Goal: Transaction & Acquisition: Purchase product/service

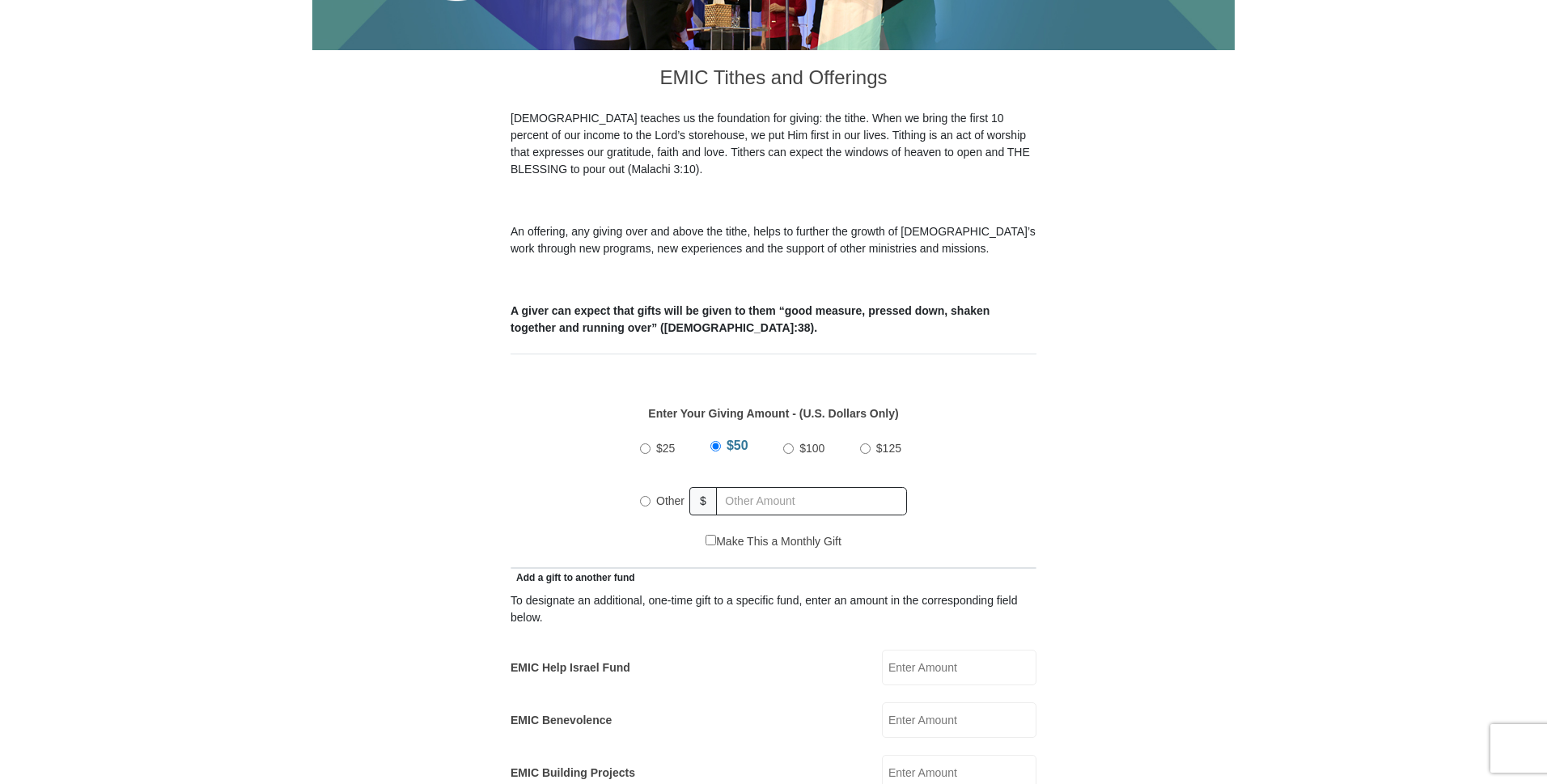
click at [645, 496] on input "Other" at bounding box center [645, 501] width 10 height 10
radio input "true"
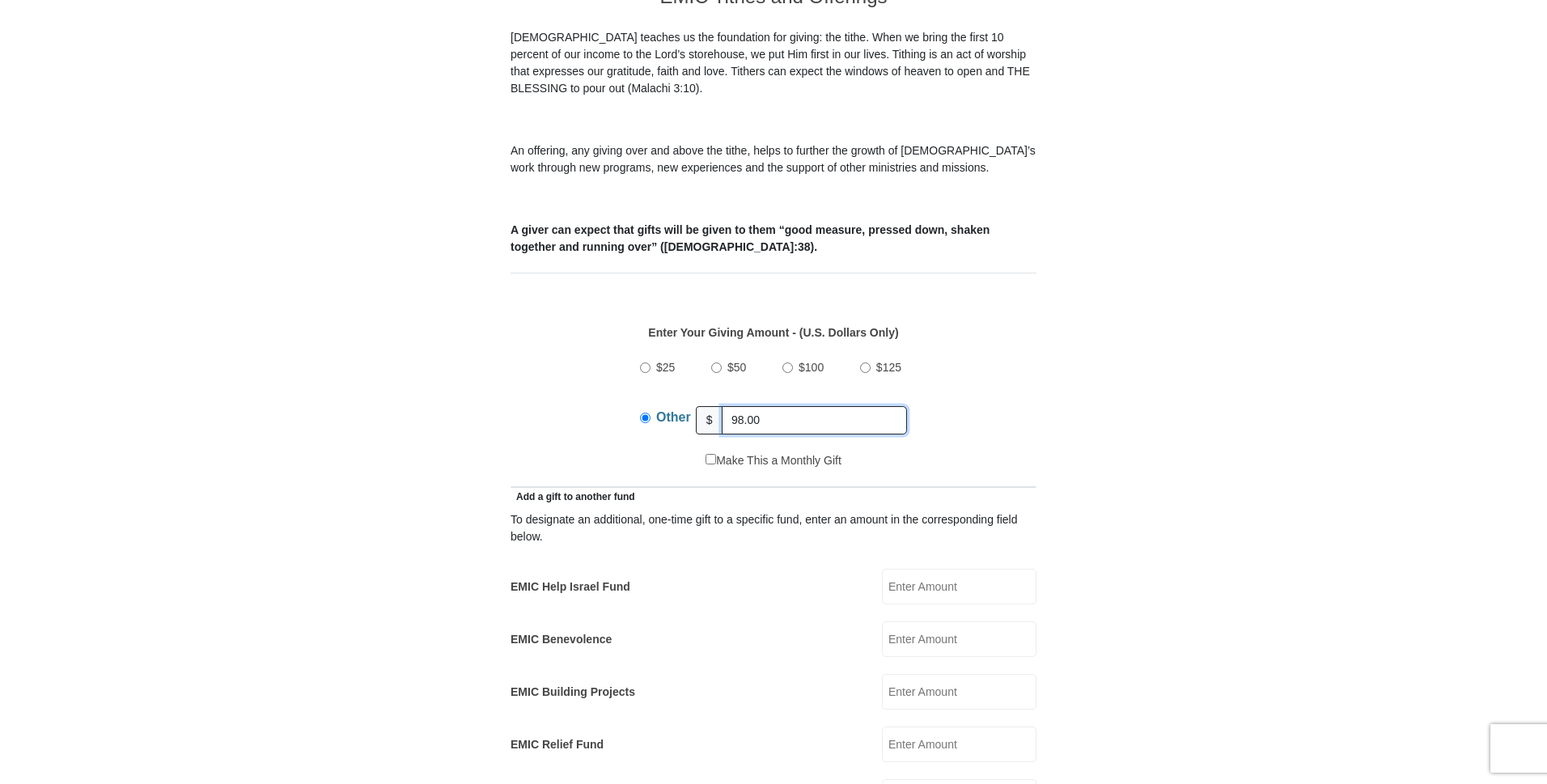
type input "98.00"
click at [918, 569] on input "EMIC Help Israel Fund" at bounding box center [959, 585] width 155 height 35
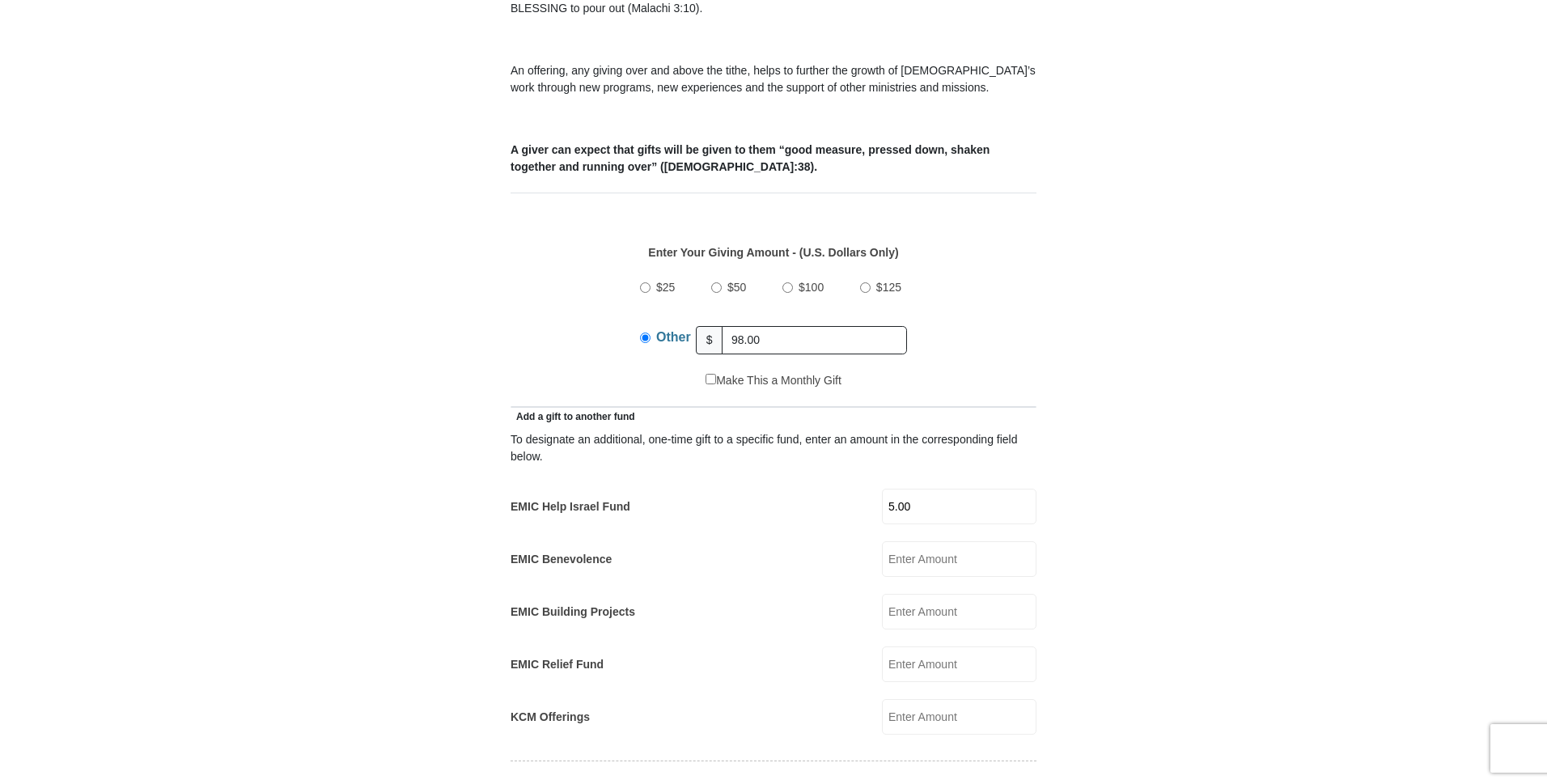
scroll to position [567, 0]
type input "5.00"
click at [936, 543] on input "EMIC Benevolence" at bounding box center [959, 557] width 155 height 35
type input "10.00"
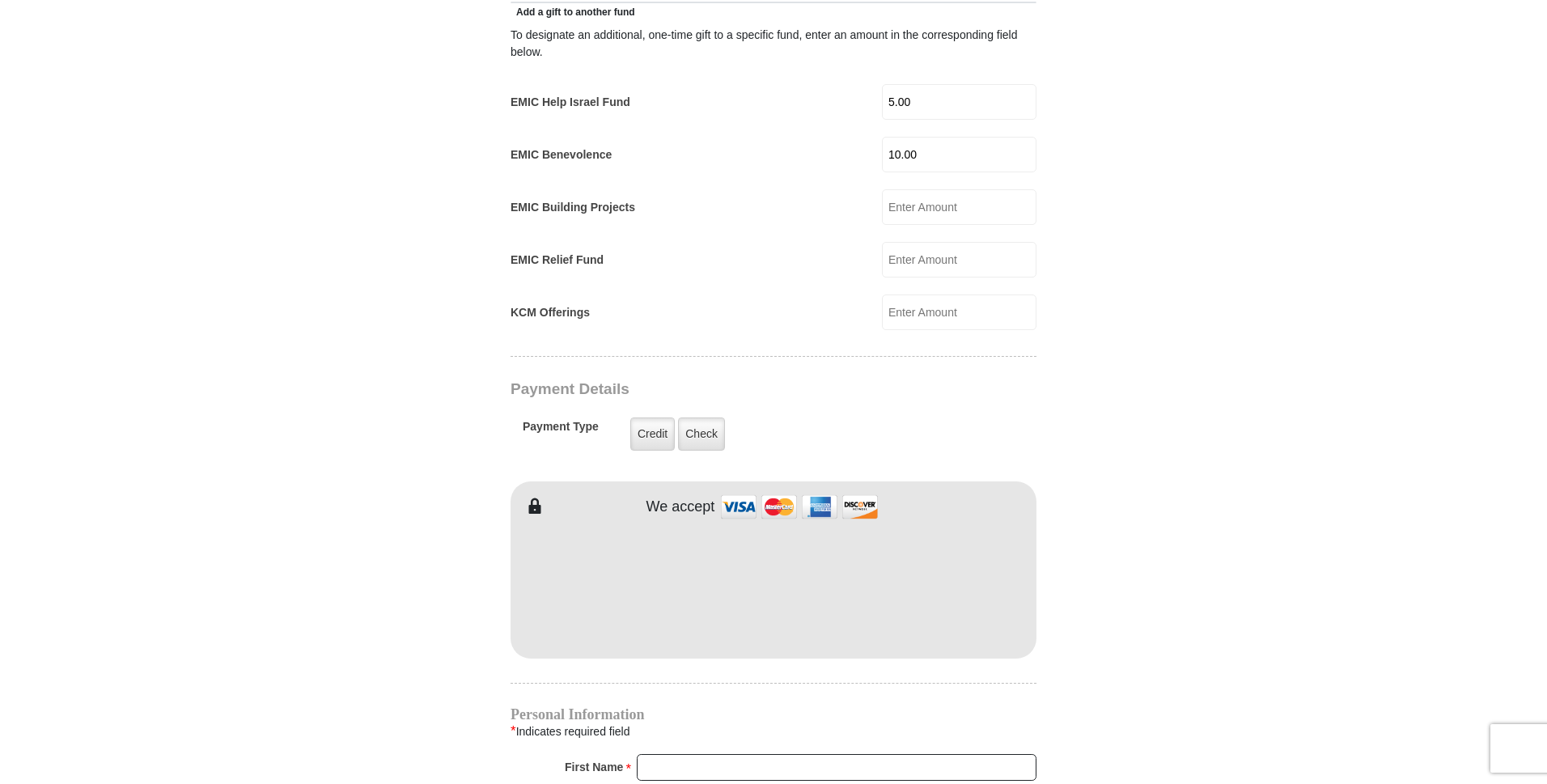
scroll to position [1132, 0]
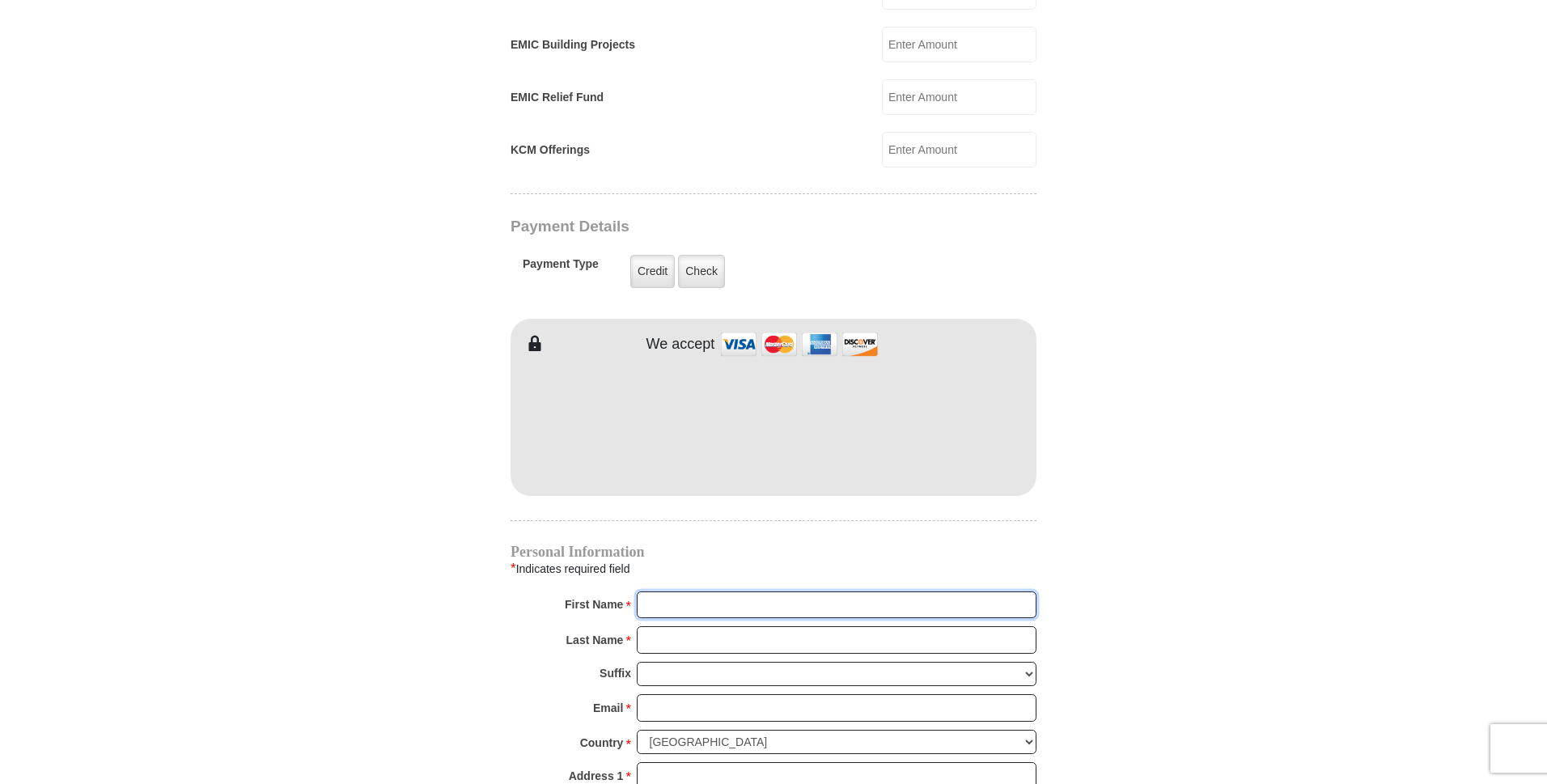
click at [741, 591] on input "First Name *" at bounding box center [836, 605] width 400 height 28
type input "Barbara"
click at [745, 626] on input "Last Name *" at bounding box center [836, 640] width 400 height 28
type input "Welch"
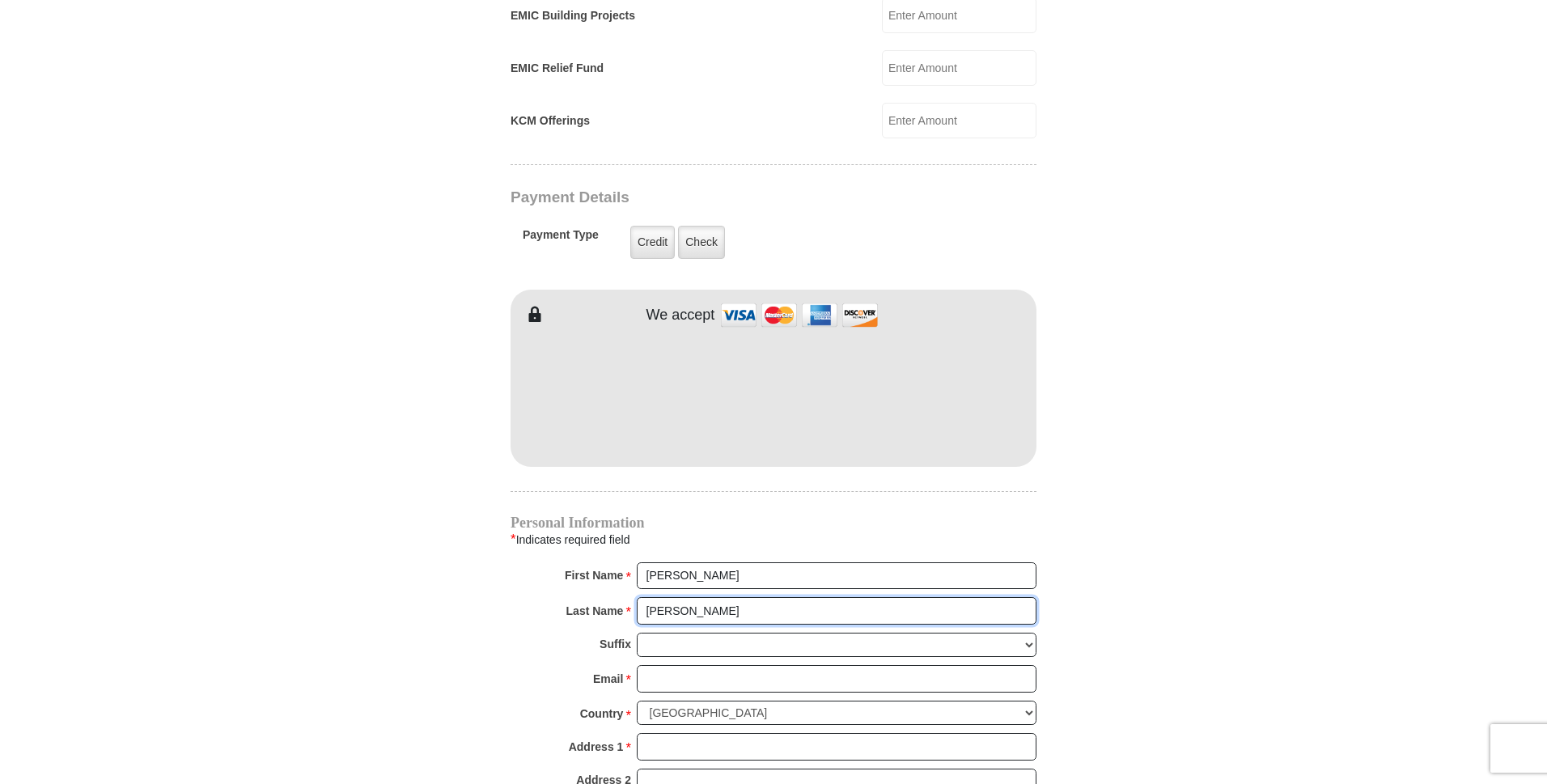
scroll to position [1213, 0]
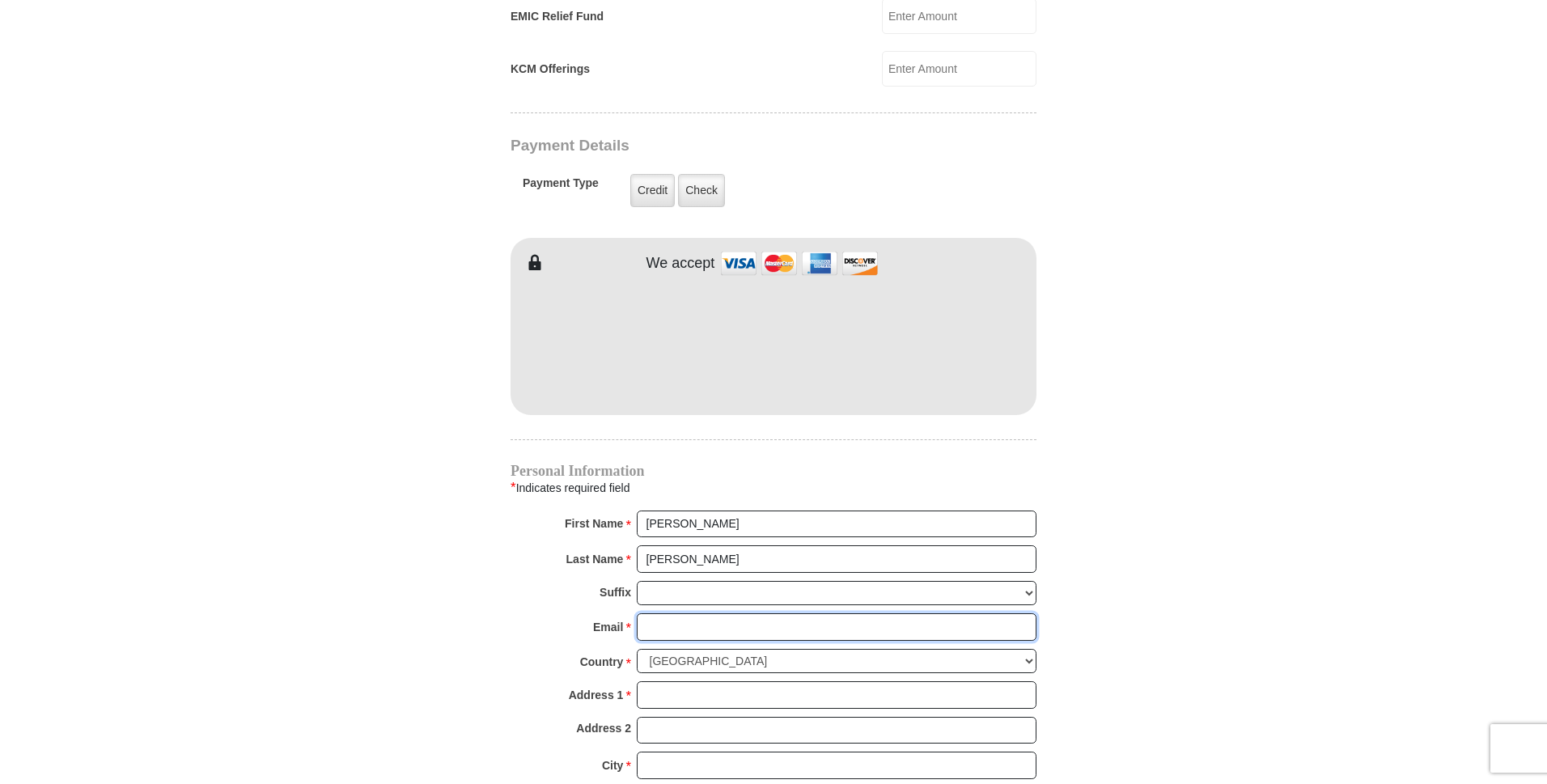
click at [736, 613] on input "Email *" at bounding box center [836, 627] width 400 height 28
type input "barbara.leso@yahoo.com"
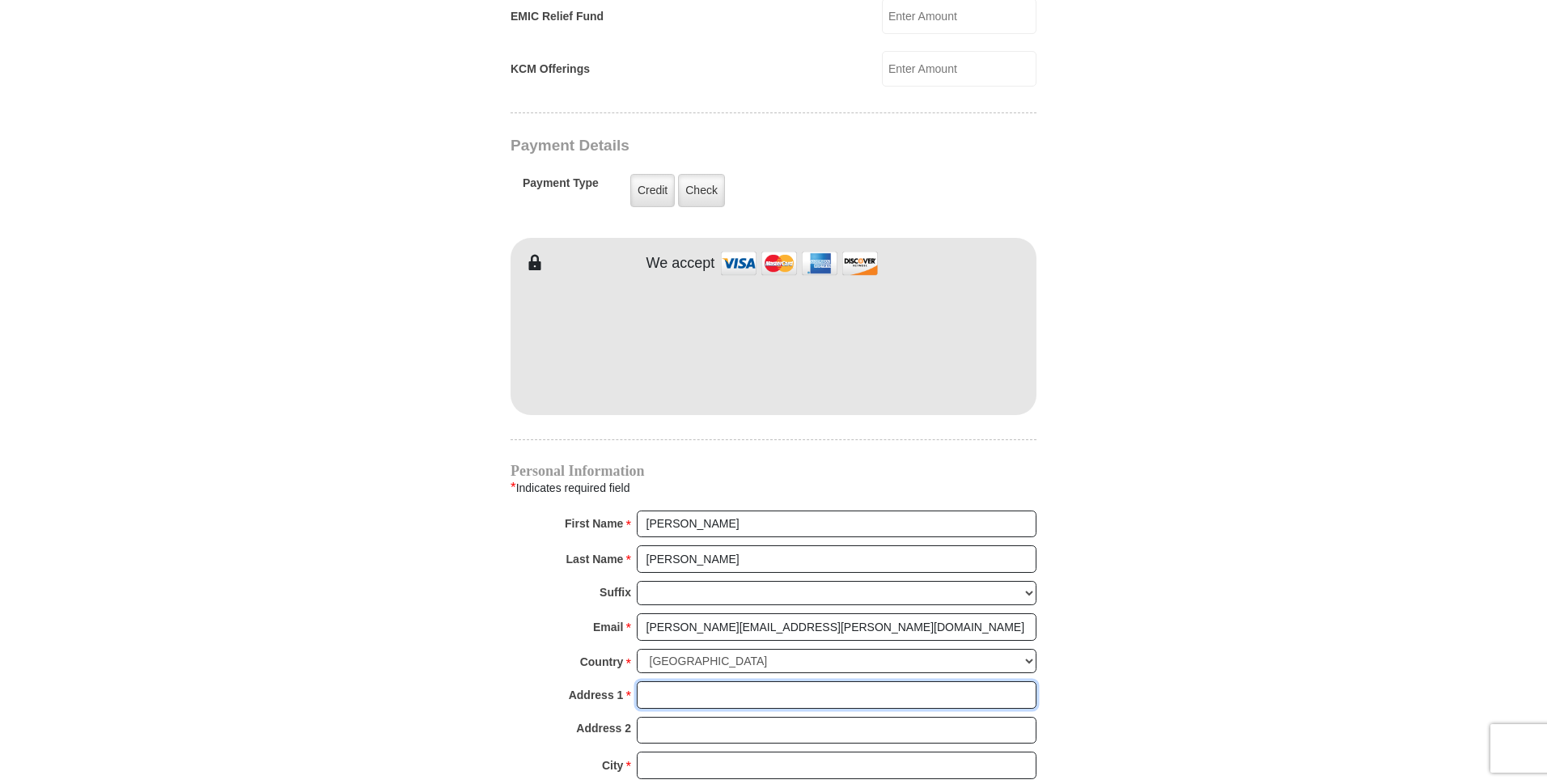
type input "123 West Main St."
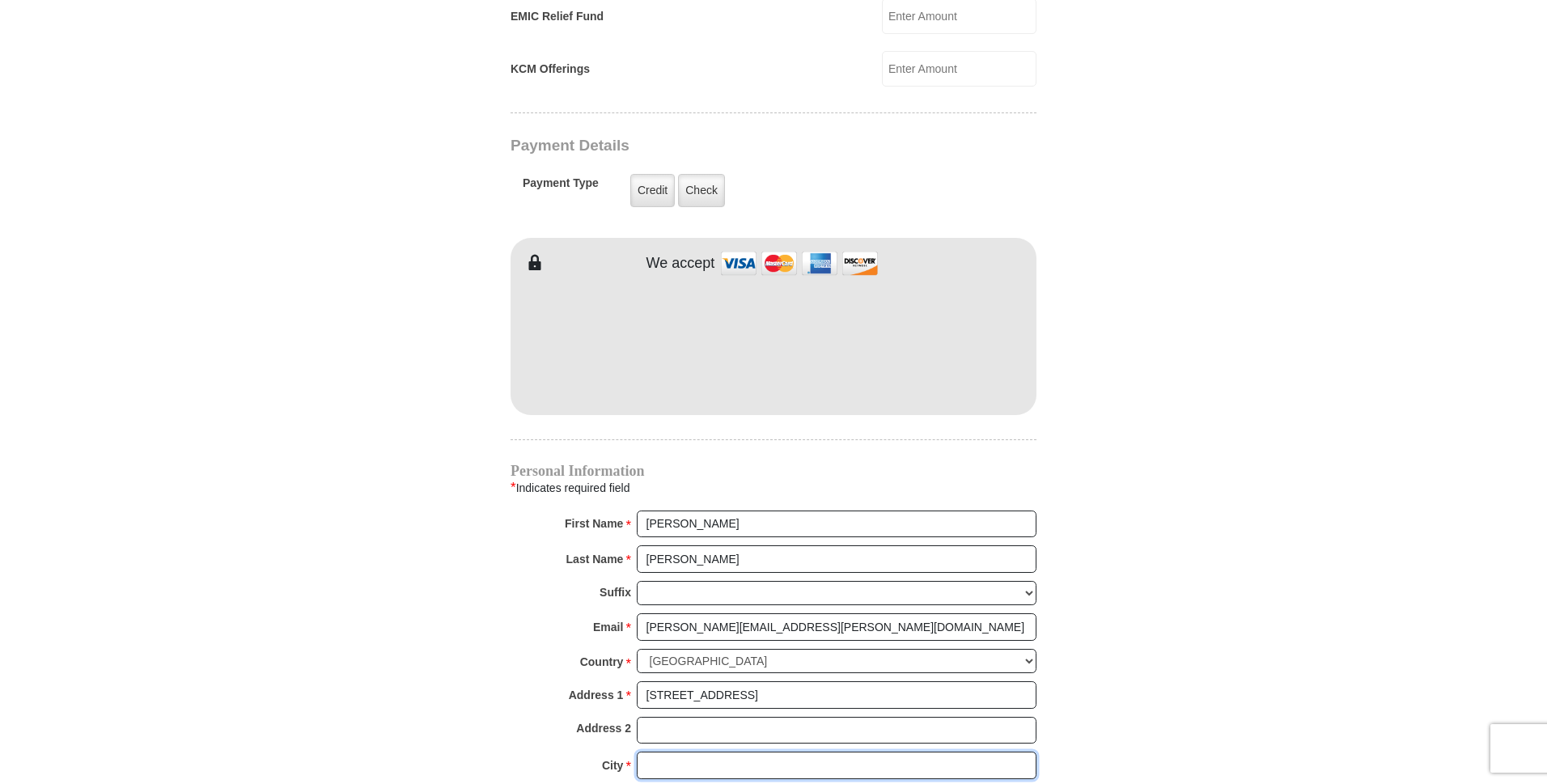
type input "Berryville"
select select "VA"
type input "22611"
type input "5408770413"
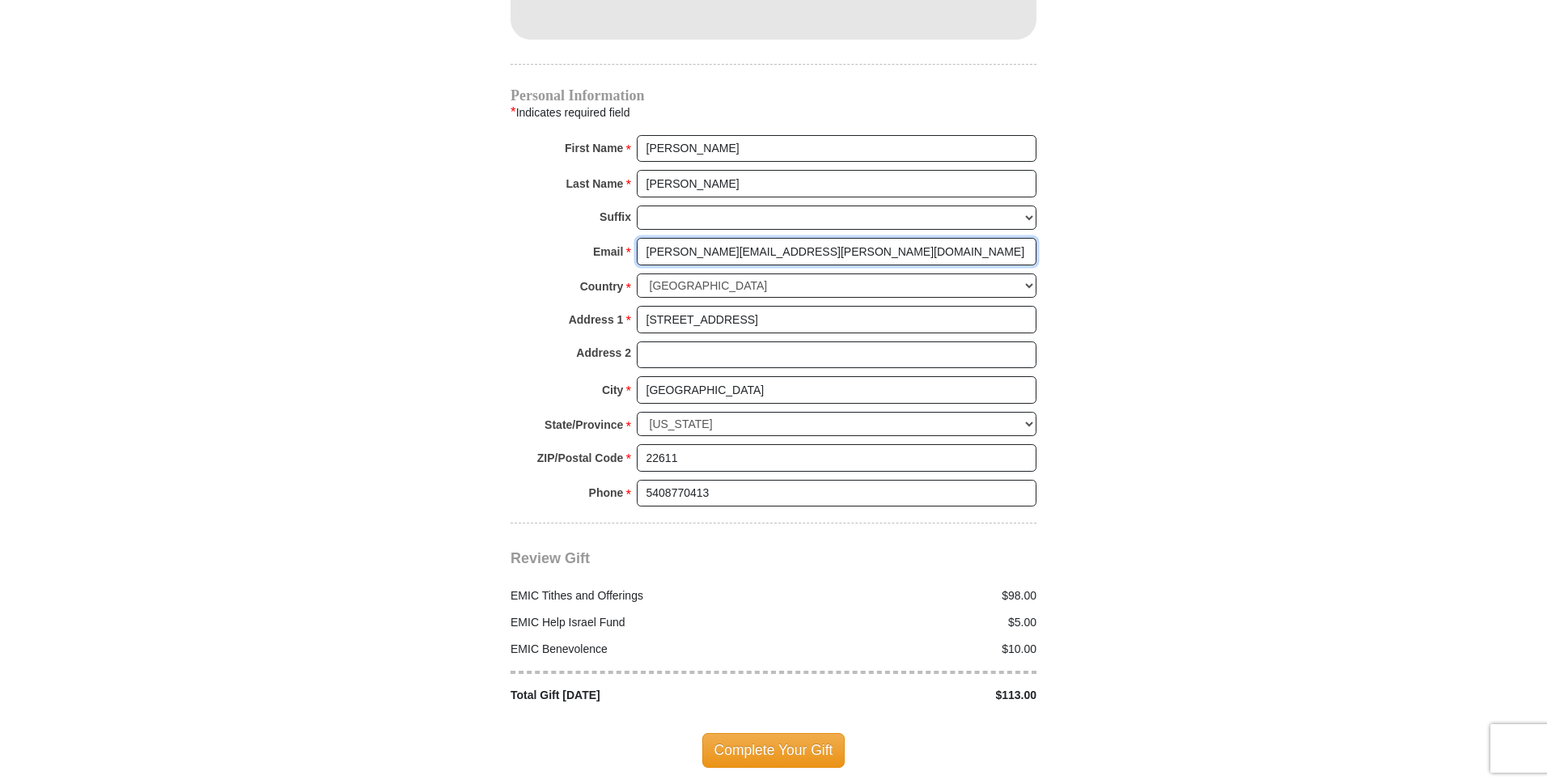
scroll to position [1618, 0]
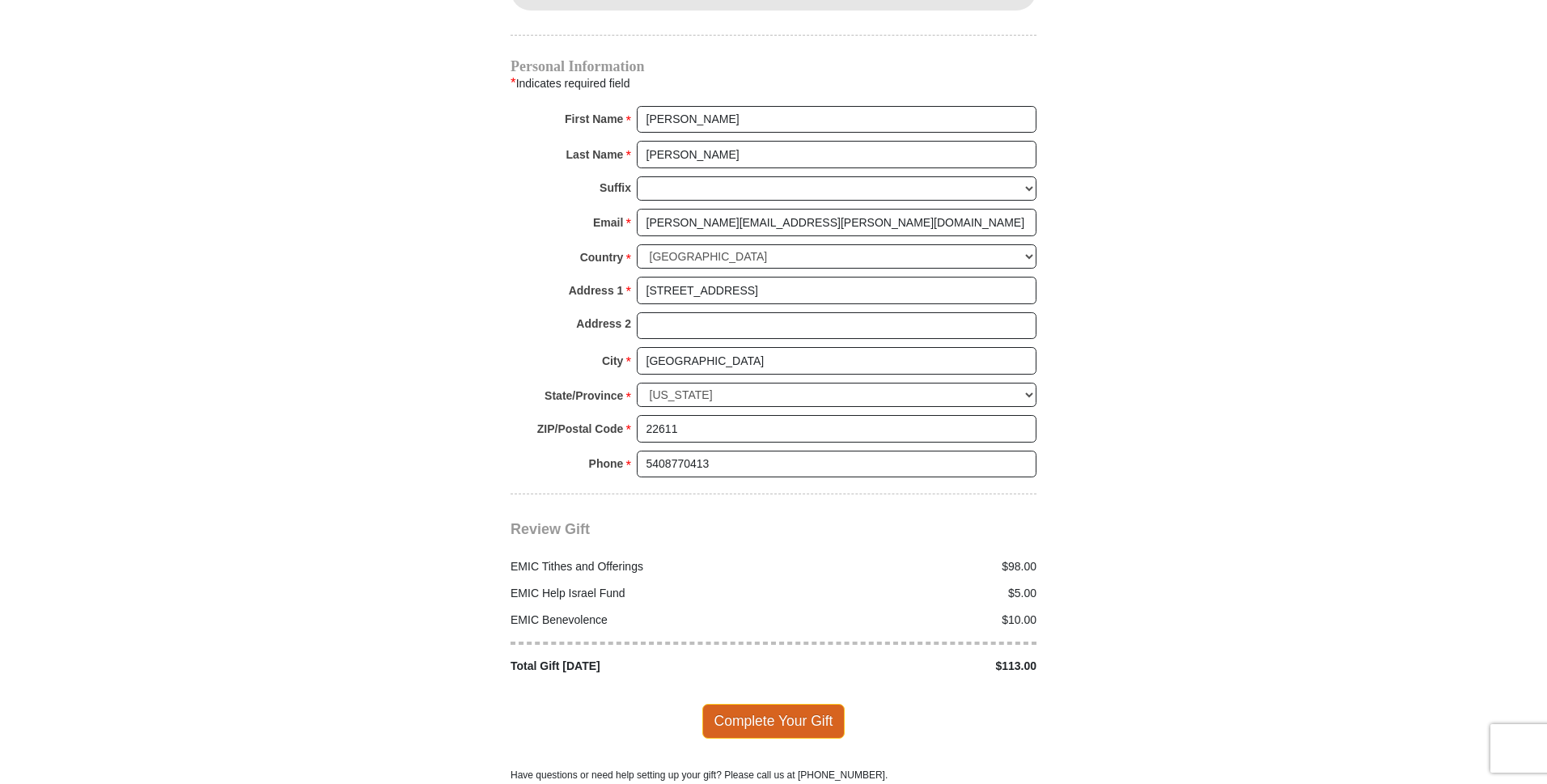
click at [752, 703] on span "Complete Your Gift" at bounding box center [774, 720] width 144 height 34
